Goal: Information Seeking & Learning: Compare options

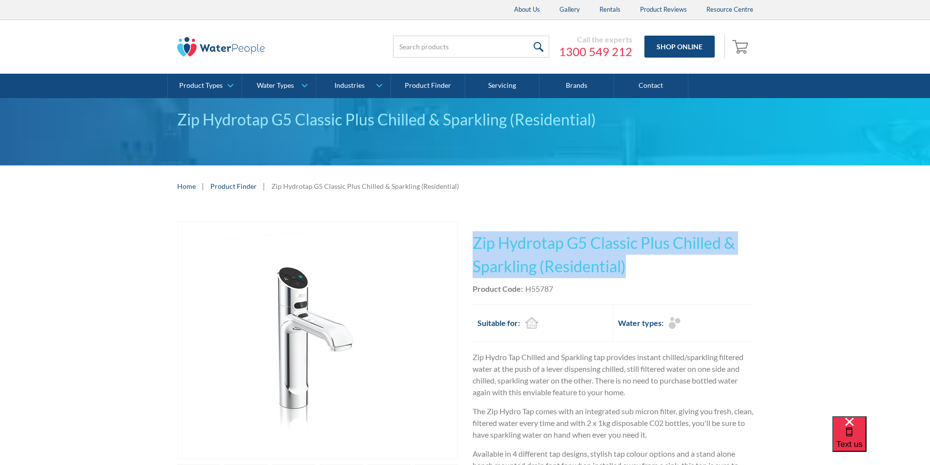
drag, startPoint x: 629, startPoint y: 265, endPoint x: 474, endPoint y: 230, distance: 159.1
click at [467, 230] on div "Play video Fits Most Brands Best Seller No items found. This tap design is incl…" at bounding box center [465, 393] width 576 height 342
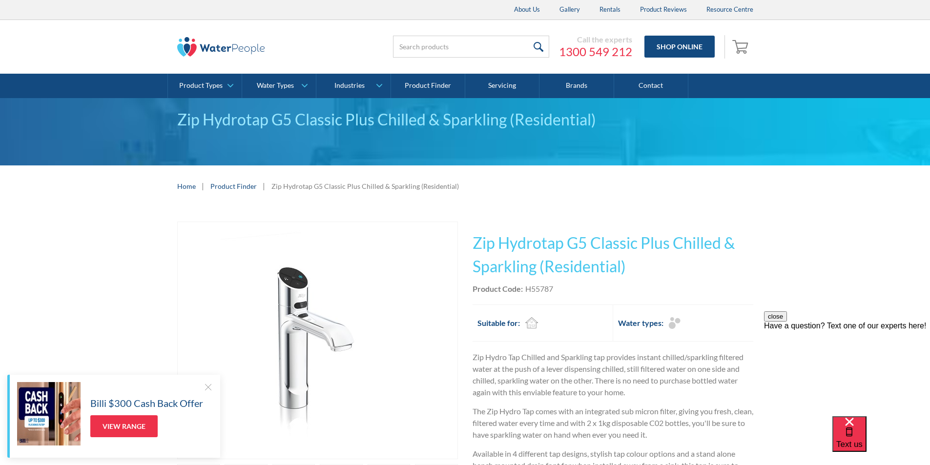
click at [572, 290] on div "Product Code: H55787" at bounding box center [613, 289] width 281 height 12
drag, startPoint x: 561, startPoint y: 289, endPoint x: 526, endPoint y: 292, distance: 35.8
click at [526, 292] on div "Product Code: H55787" at bounding box center [613, 289] width 281 height 12
copy div "H55787"
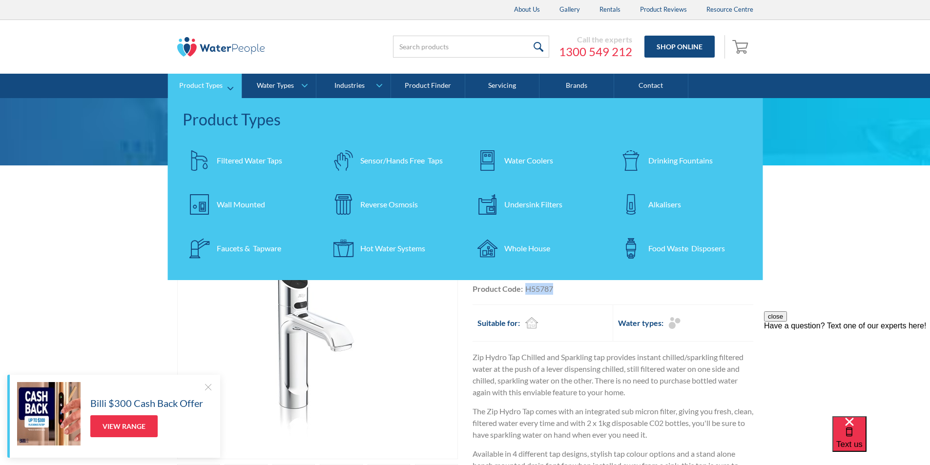
click at [229, 160] on div "Filtered Water Taps" at bounding box center [249, 161] width 65 height 12
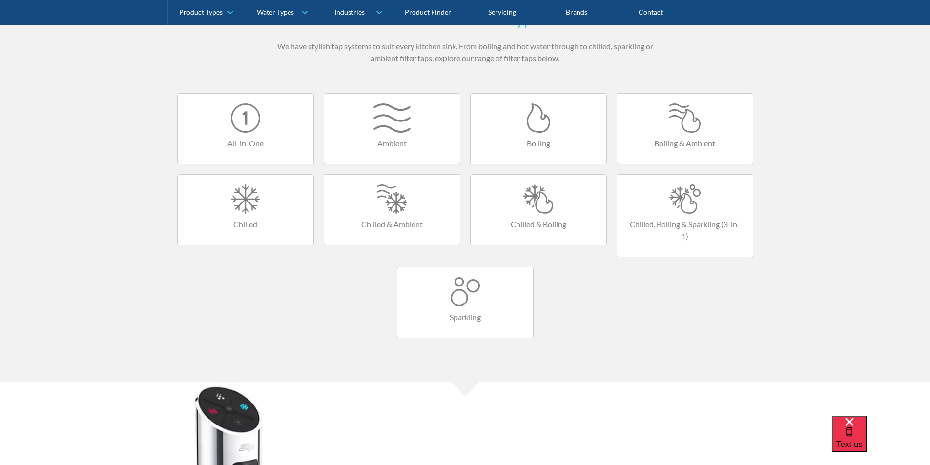
click at [534, 210] on div at bounding box center [538, 199] width 116 height 29
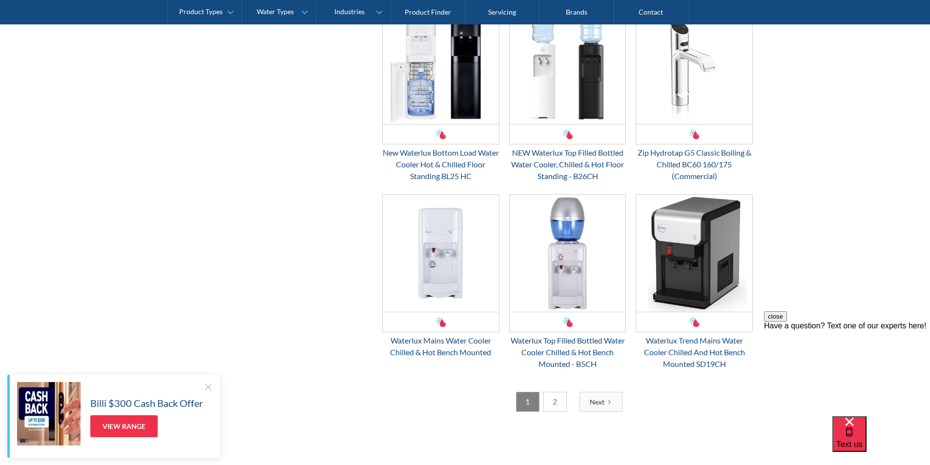
scroll to position [1416, 0]
click at [559, 399] on link "2" at bounding box center [554, 402] width 23 height 20
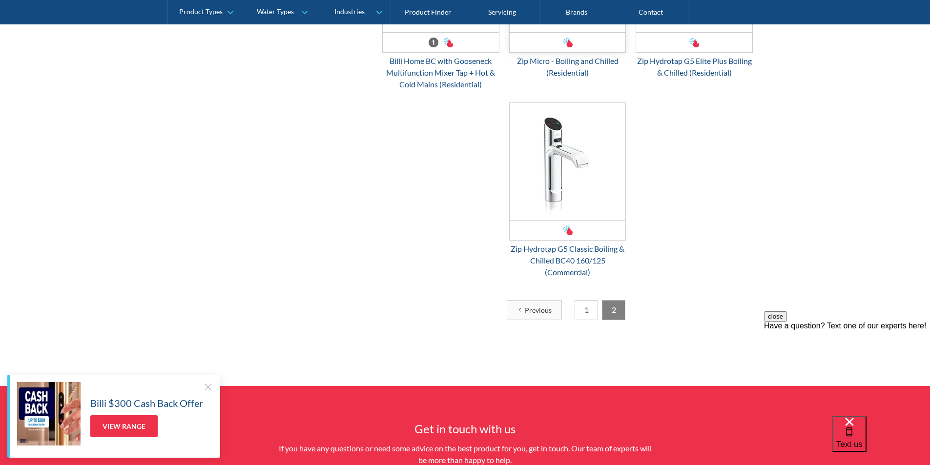
scroll to position [666, 0]
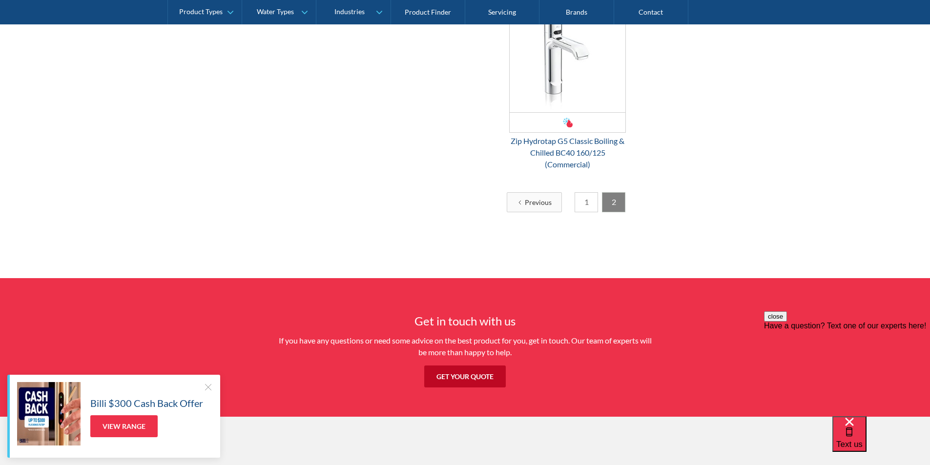
click at [585, 206] on link "1" at bounding box center [586, 202] width 23 height 20
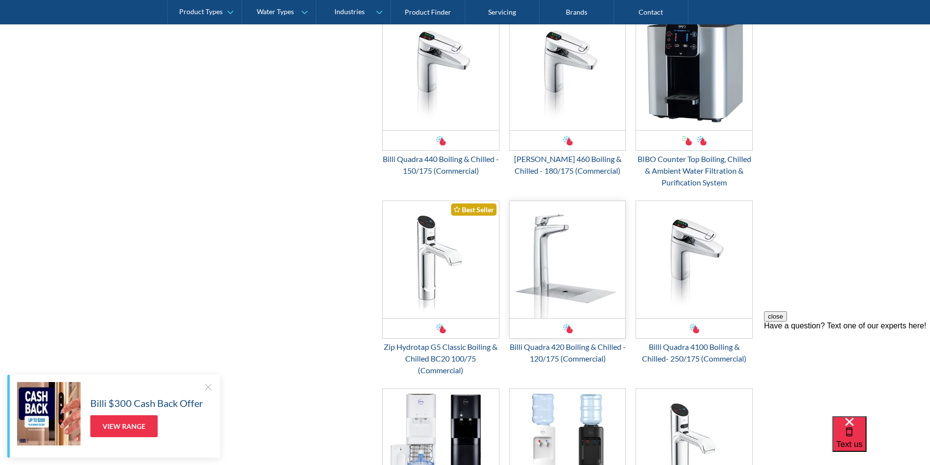
scroll to position [1057, 0]
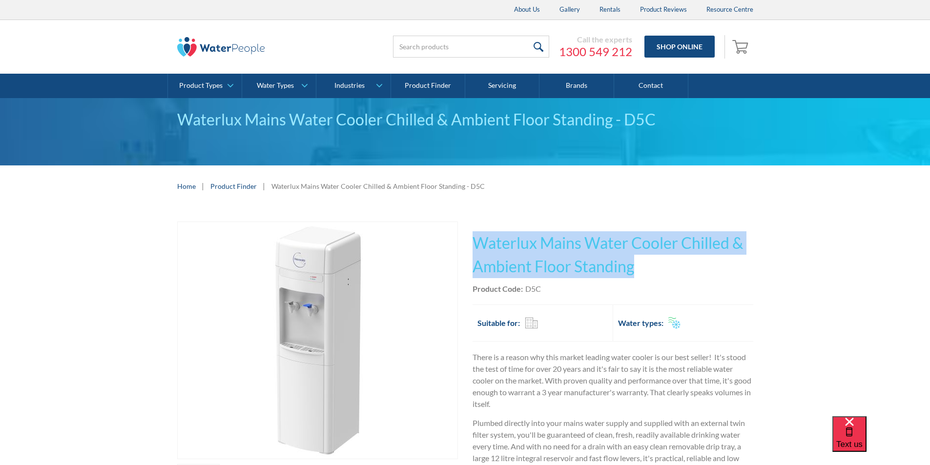
drag, startPoint x: 637, startPoint y: 266, endPoint x: 498, endPoint y: 243, distance: 140.5
click at [474, 241] on h1 "Waterlux Mains Water Cooler Chilled & Ambient Floor Standing" at bounding box center [613, 254] width 281 height 47
copy h1 "Waterlux Mains Water Cooler Chilled & Ambient Floor Standing"
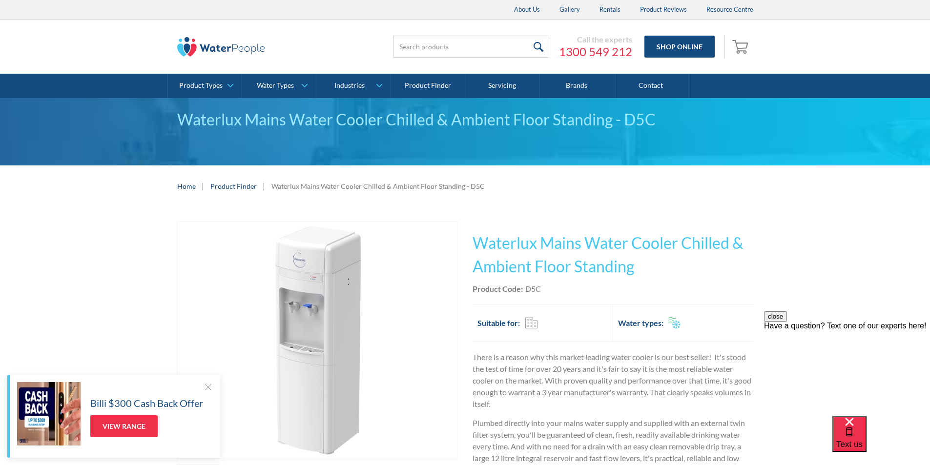
click at [547, 288] on div "Product Code: D5C" at bounding box center [613, 289] width 281 height 12
drag, startPoint x: 547, startPoint y: 288, endPoint x: 532, endPoint y: 290, distance: 15.3
click at [532, 290] on div "Product Code: D5C" at bounding box center [613, 289] width 281 height 12
copy div "D5C"
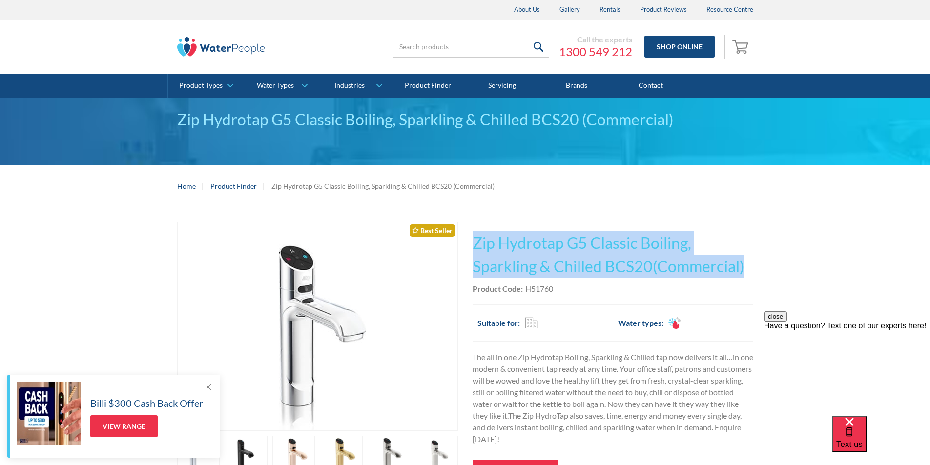
drag, startPoint x: 754, startPoint y: 266, endPoint x: 488, endPoint y: 246, distance: 266.3
click at [476, 243] on div "Play video Fits Most Brands Best Seller No items found. This tap design is incl…" at bounding box center [465, 392] width 930 height 371
copy h1 "Zip Hydrotap G5 Classic Boiling, Sparkling & Chilled BCS20(Commercial)"
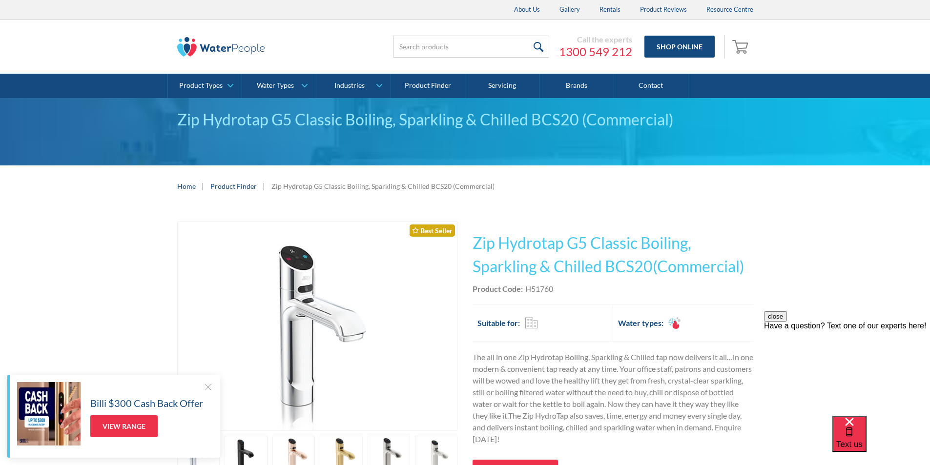
click at [569, 290] on div "Product Code: H51760" at bounding box center [613, 289] width 281 height 12
drag, startPoint x: 559, startPoint y: 288, endPoint x: 525, endPoint y: 285, distance: 34.3
click at [525, 284] on div "Product Code: H51760" at bounding box center [613, 289] width 281 height 12
copy div "H51760"
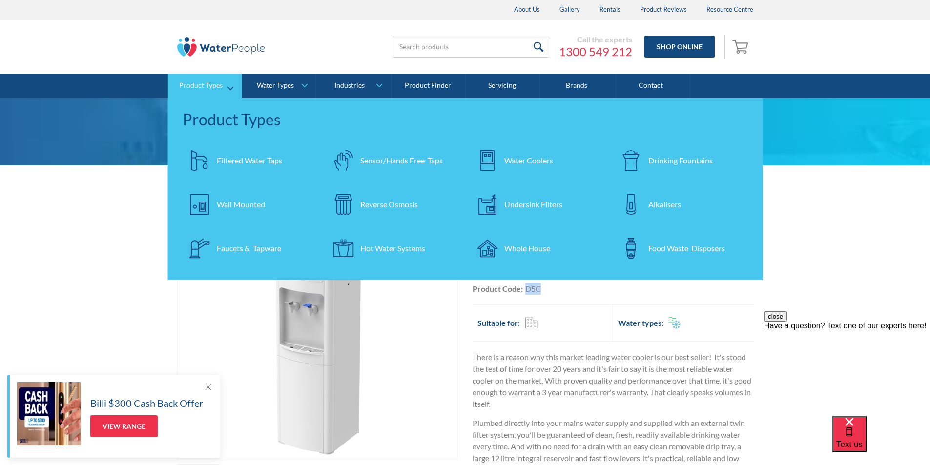
click at [238, 159] on div "Filtered Water Taps" at bounding box center [249, 161] width 65 height 12
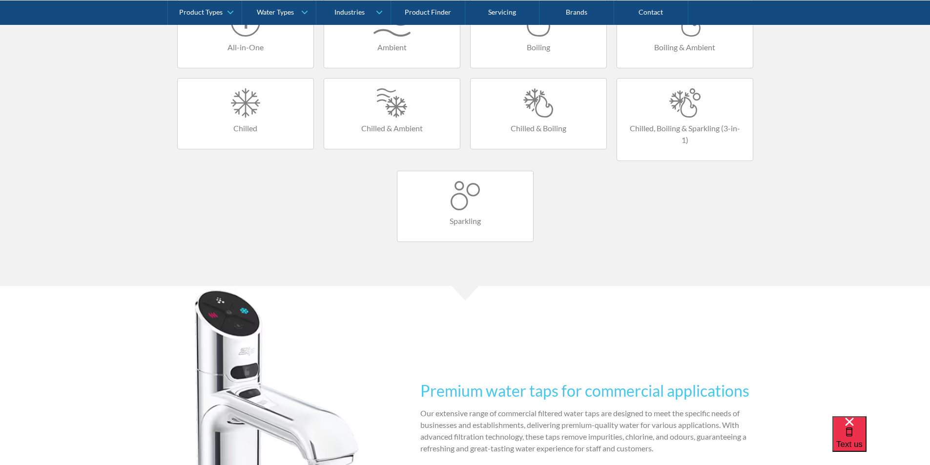
scroll to position [683, 0]
click at [531, 113] on div at bounding box center [538, 101] width 116 height 29
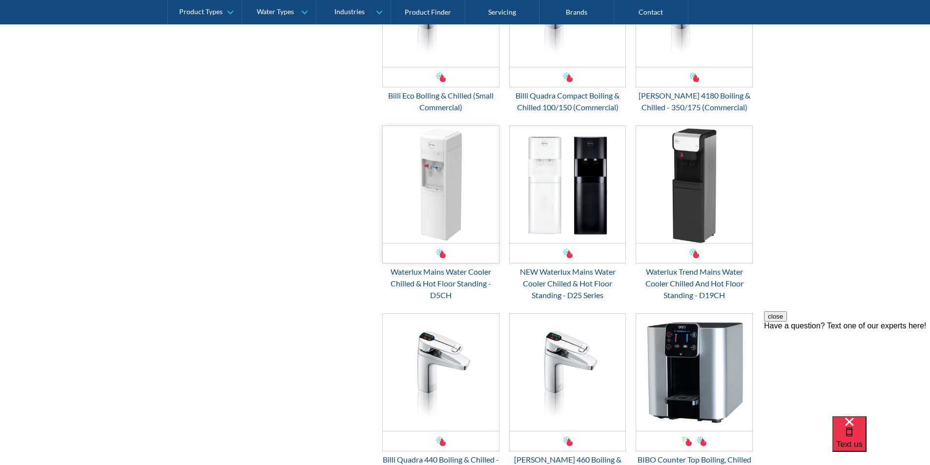
scroll to position [635, 0]
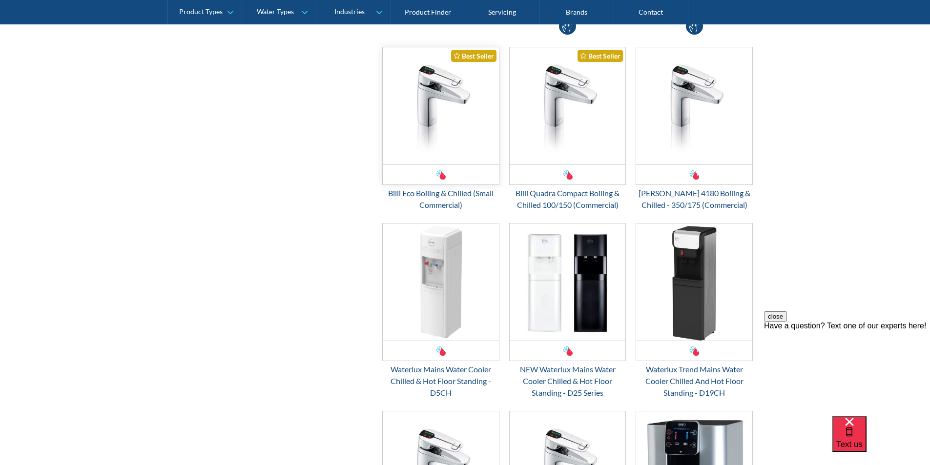
click at [446, 144] on img "Email Form 3" at bounding box center [441, 105] width 116 height 117
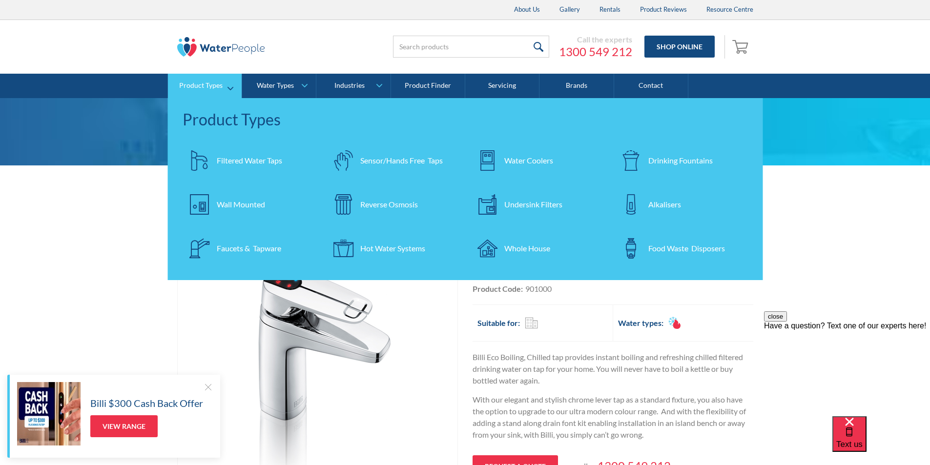
click at [249, 163] on div "Filtered Water Taps" at bounding box center [249, 161] width 65 height 12
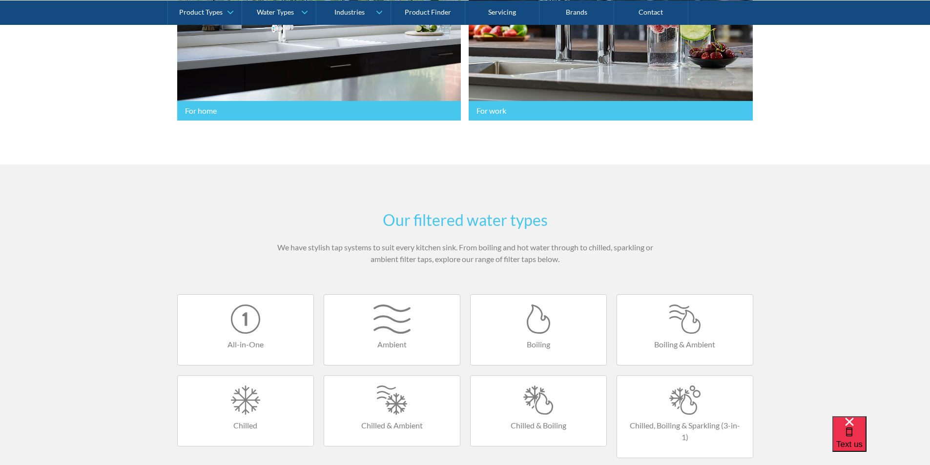
scroll to position [635, 0]
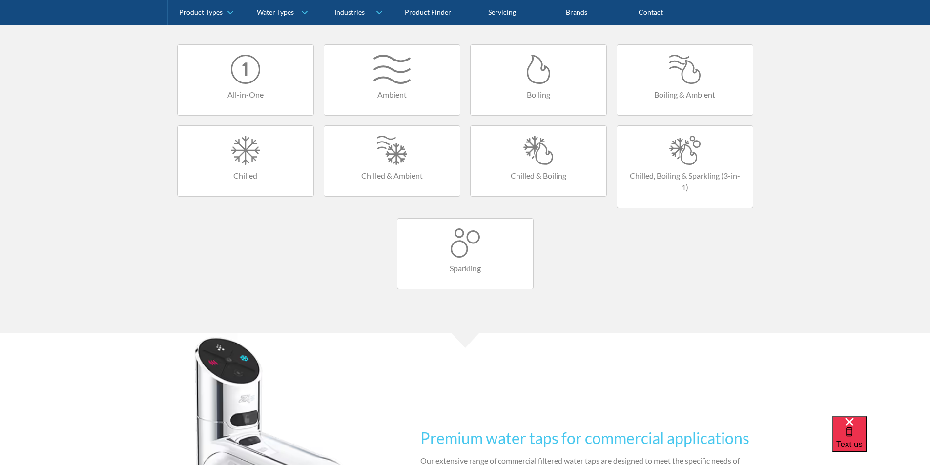
click at [669, 165] on link "Chilled, Boiling & Sparkling (3-in-1)" at bounding box center [685, 166] width 137 height 83
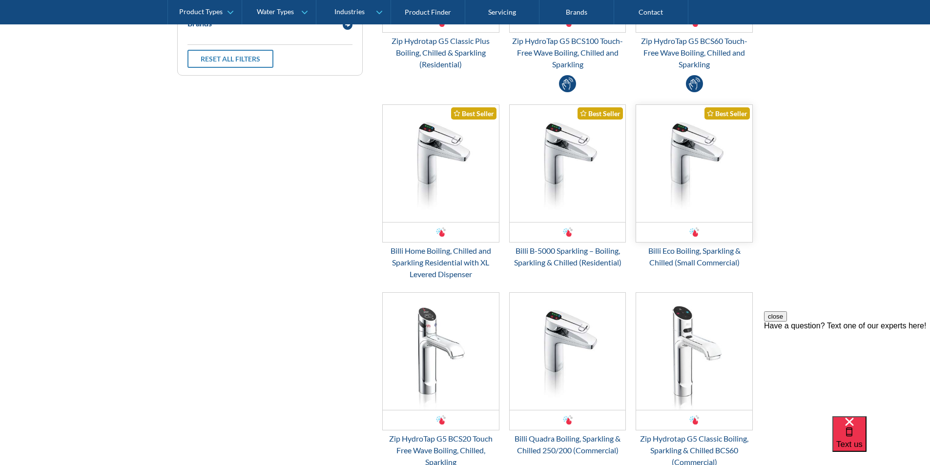
click at [682, 192] on img "Email Form 3" at bounding box center [694, 163] width 116 height 117
